Goal: Information Seeking & Learning: Learn about a topic

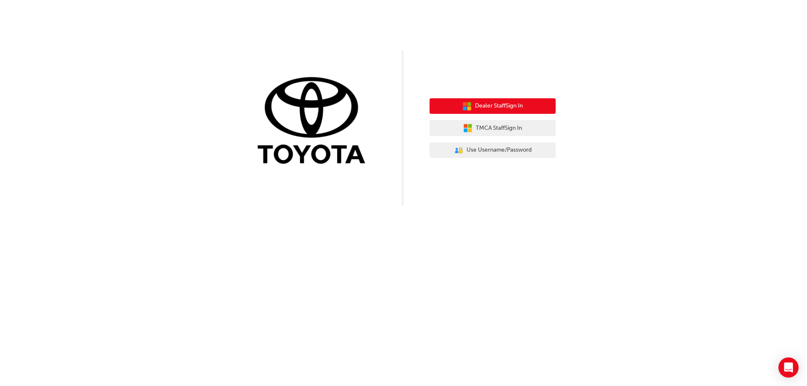
click at [498, 106] on span "Dealer Staff Sign In" at bounding box center [499, 106] width 48 height 10
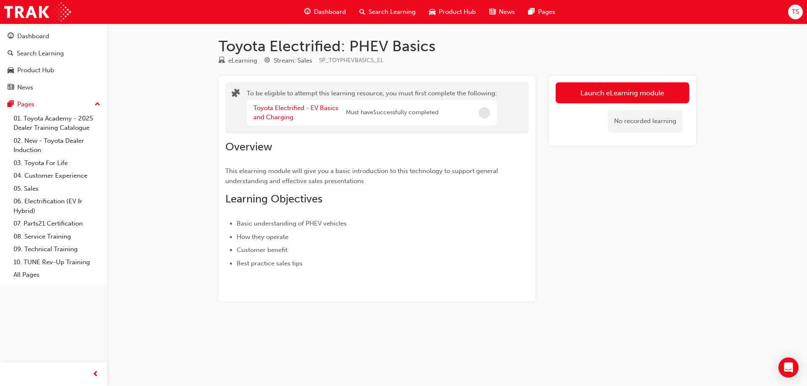
click at [326, 13] on span "Dashboard" at bounding box center [330, 12] width 32 height 10
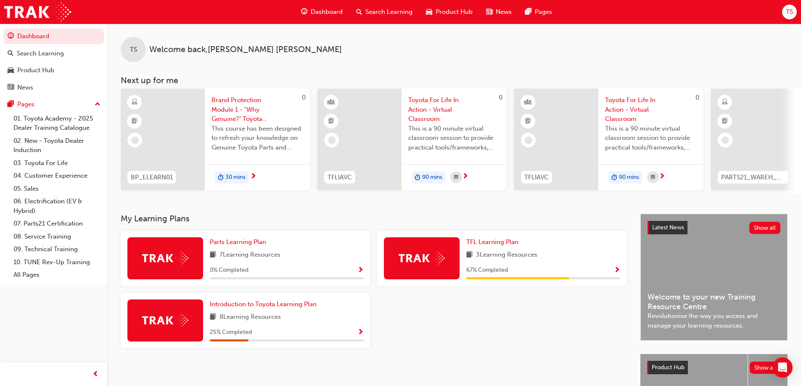
click at [402, 265] on img at bounding box center [421, 258] width 46 height 13
click at [496, 246] on span "TFL Learning Plan" at bounding box center [492, 242] width 52 height 8
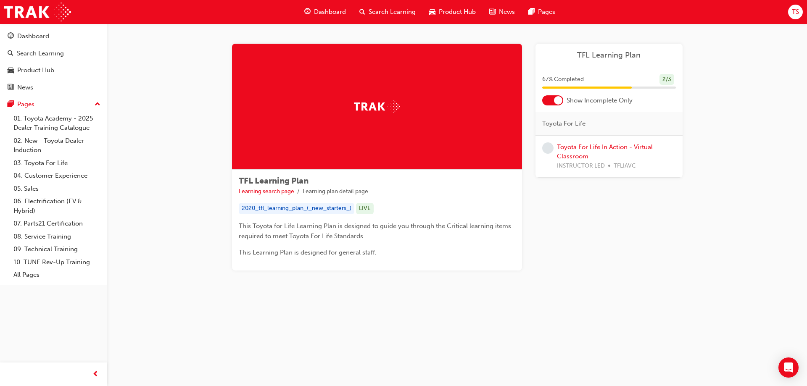
click at [329, 13] on span "Dashboard" at bounding box center [330, 12] width 32 height 10
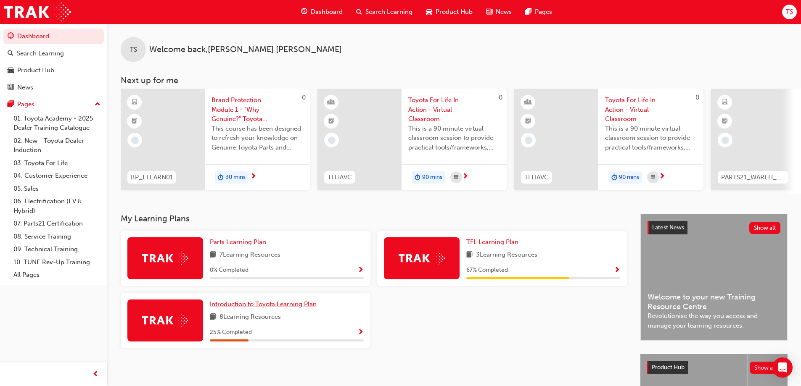
click at [261, 308] on span "Introduction to Toyota Learning Plan" at bounding box center [263, 304] width 107 height 8
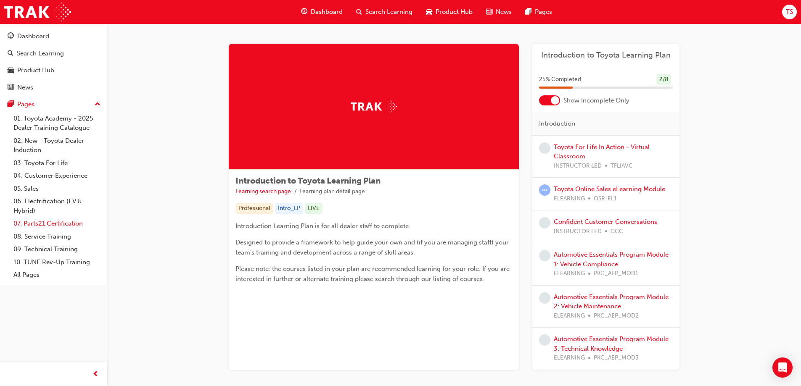
click at [34, 224] on link "07. Parts21 Certification" at bounding box center [57, 223] width 94 height 13
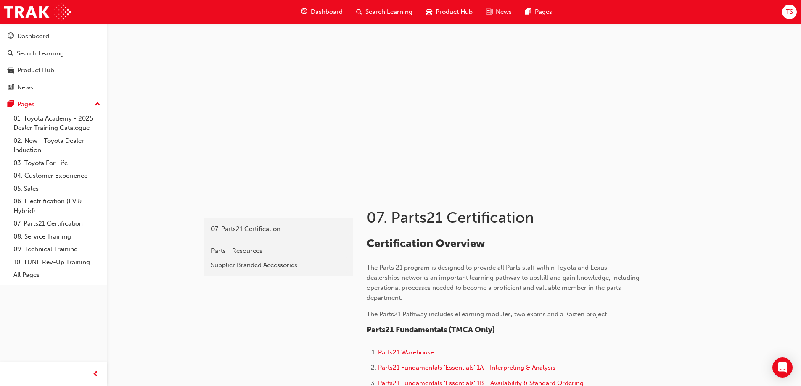
click at [330, 10] on span "Dashboard" at bounding box center [327, 12] width 32 height 10
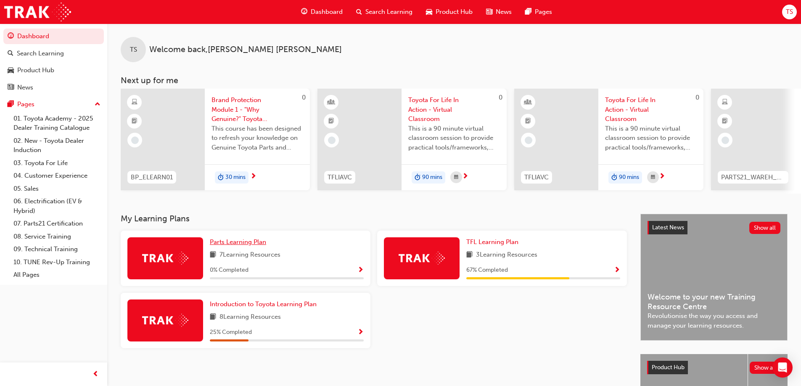
click at [237, 246] on span "Parts Learning Plan" at bounding box center [238, 242] width 56 height 8
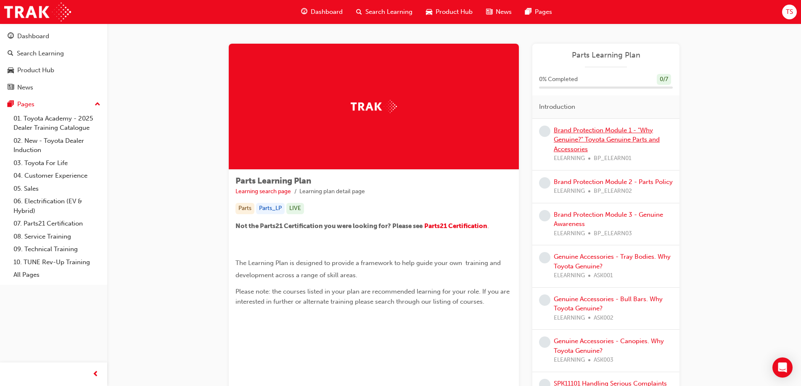
click at [595, 132] on link "Brand Protection Module 1 - "Why Genuine?" Toyota Genuine Parts and Accessories" at bounding box center [606, 139] width 106 height 26
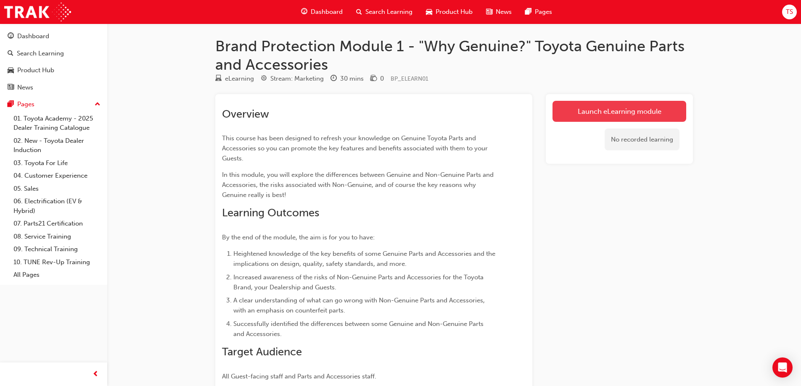
click at [599, 115] on link "Launch eLearning module" at bounding box center [619, 111] width 134 height 21
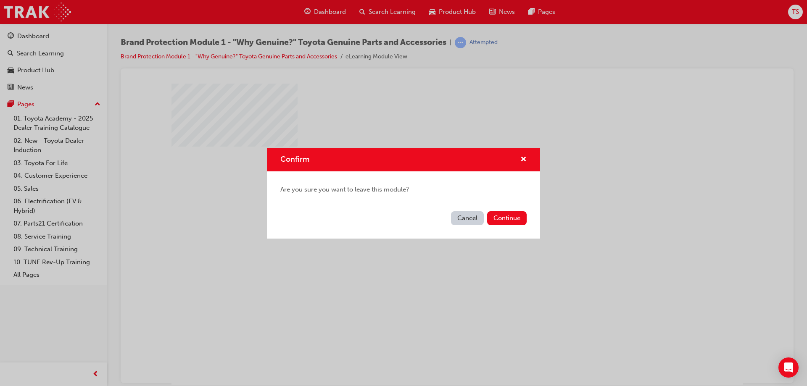
click at [460, 221] on button "Cancel" at bounding box center [467, 218] width 33 height 14
click at [498, 219] on button "Continue" at bounding box center [507, 218] width 40 height 14
